Goal: Information Seeking & Learning: Learn about a topic

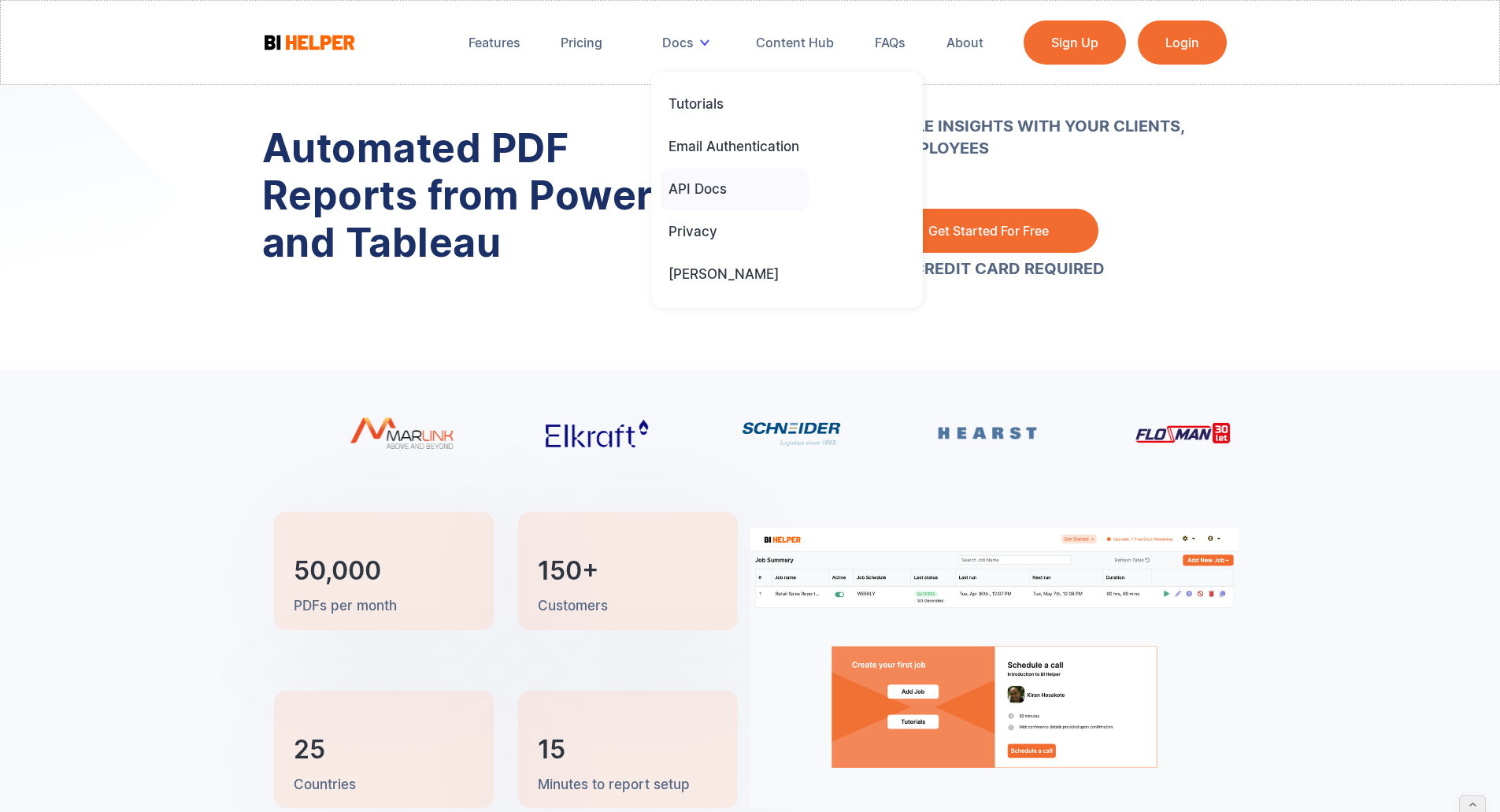
click at [700, 182] on div "API Docs" at bounding box center [697, 188] width 58 height 17
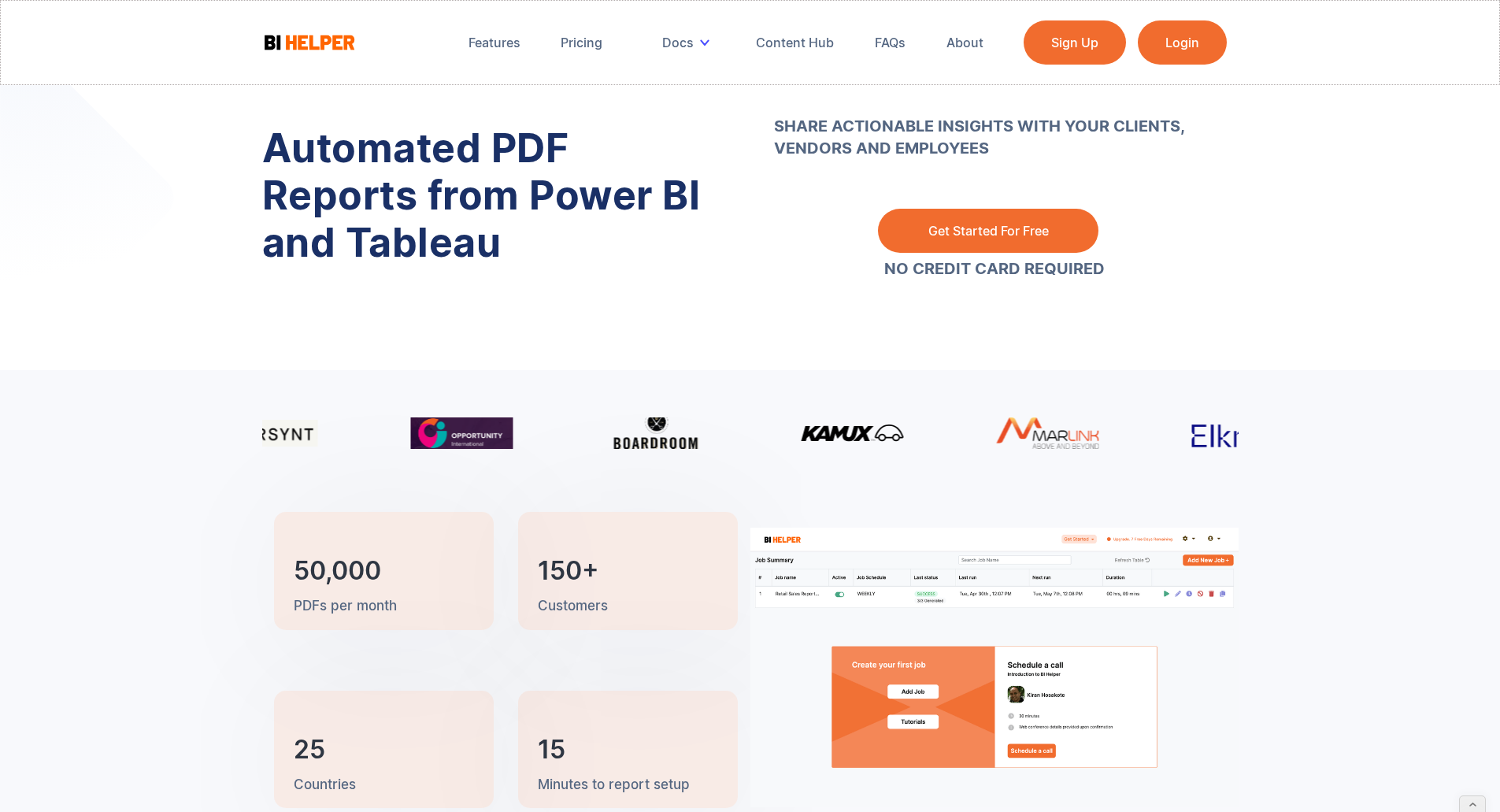
click at [177, 66] on div "Features Pricing Secure Email Delivery Docs Tutorials Email Authentication API …" at bounding box center [750, 43] width 1500 height 85
